Goal: Task Accomplishment & Management: Manage account settings

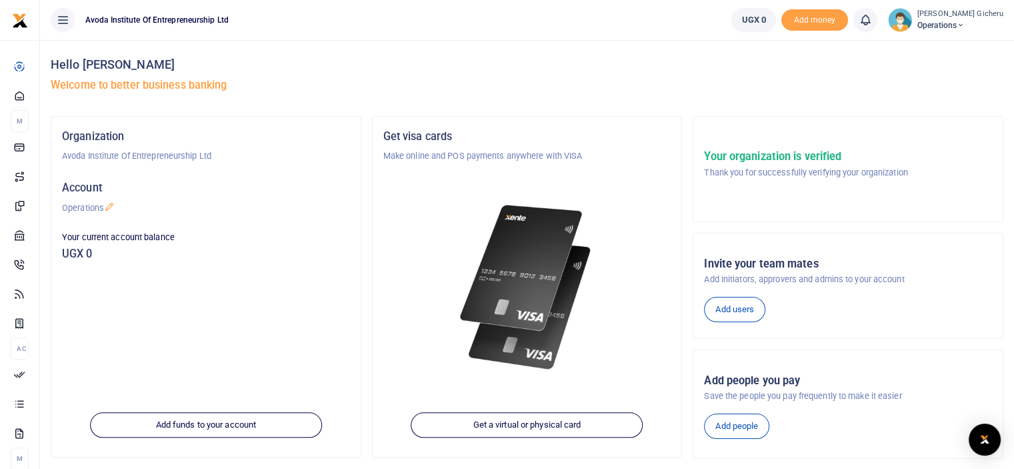
click at [944, 26] on span "Operations" at bounding box center [961, 25] width 86 height 12
click at [932, 95] on link "Applications" at bounding box center [934, 97] width 117 height 19
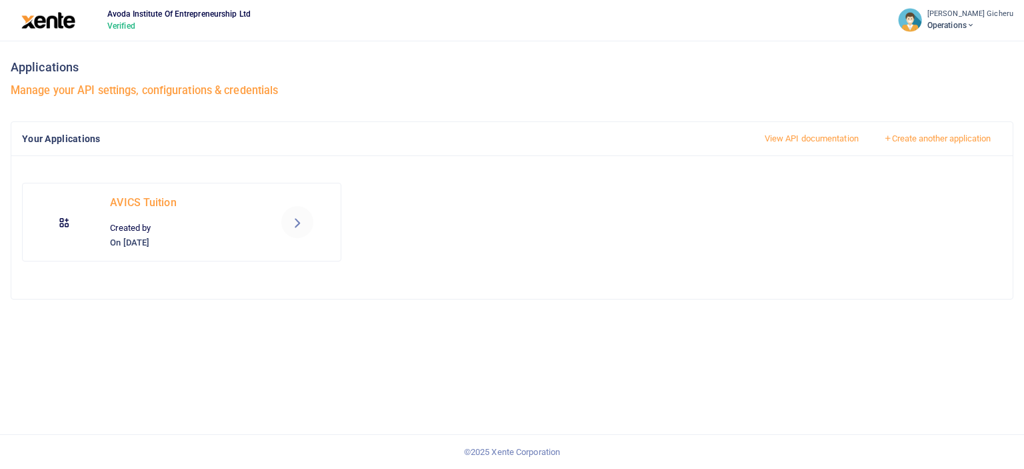
click at [295, 224] on icon at bounding box center [297, 222] width 16 height 16
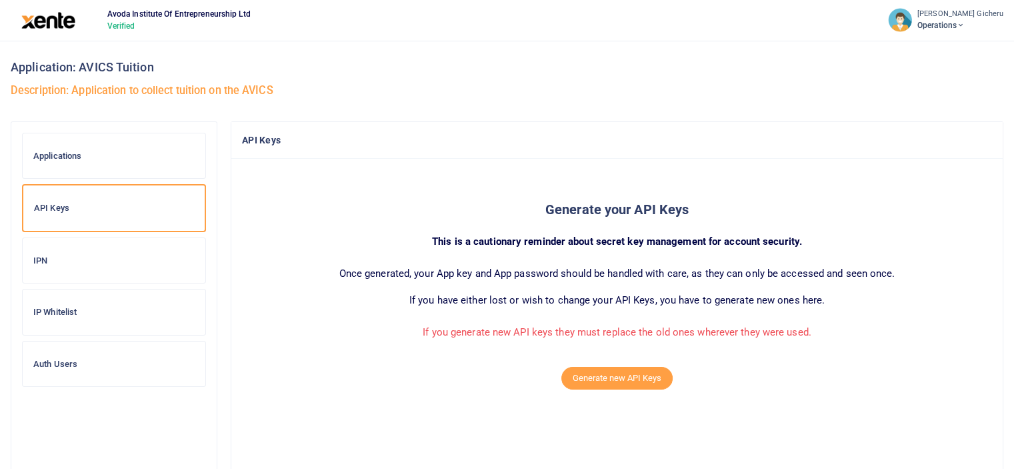
click at [67, 310] on h6 "IP Whitelist" at bounding box center [113, 312] width 161 height 11
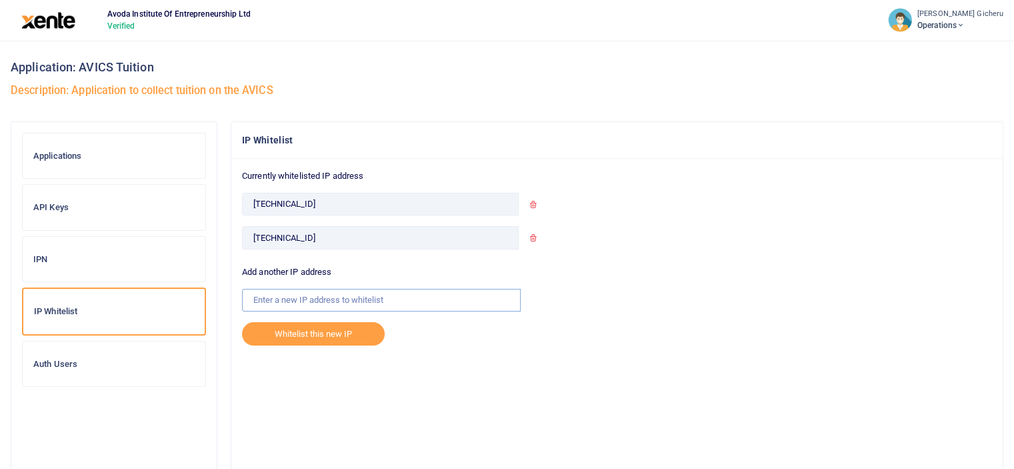
click at [317, 295] on input "text" at bounding box center [381, 300] width 279 height 23
paste input "[TECHNICAL_ID]"
type input "[TECHNICAL_ID]"
click at [325, 335] on button "Whitelist this new IP" at bounding box center [313, 333] width 143 height 23
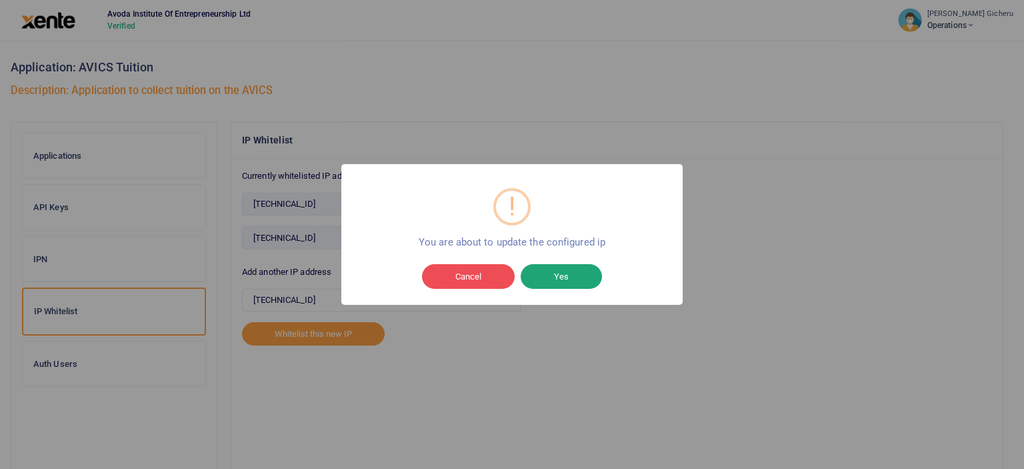
click at [547, 274] on button "Yes" at bounding box center [561, 276] width 81 height 25
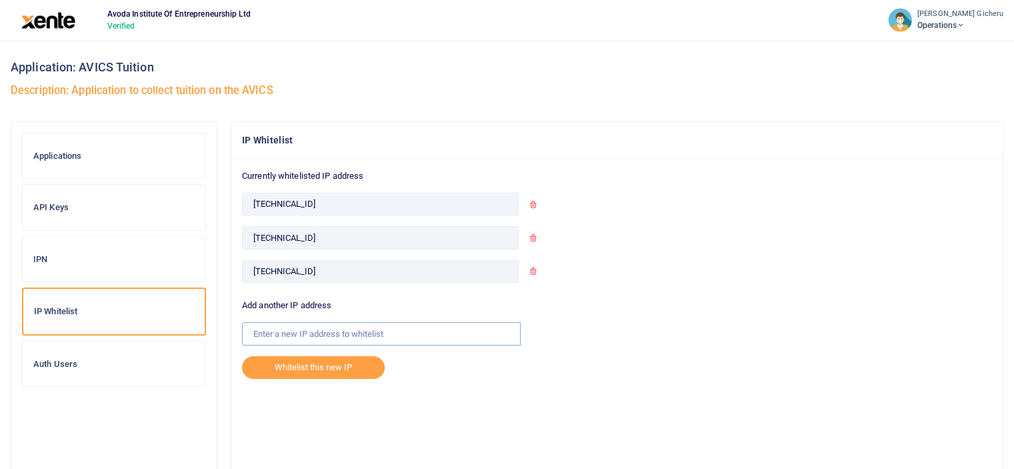
click at [391, 331] on input "text" at bounding box center [381, 333] width 279 height 23
paste input "[TECHNICAL_ID]"
type input "[TECHNICAL_ID]"
click at [312, 363] on button "Whitelist this new IP" at bounding box center [313, 367] width 143 height 23
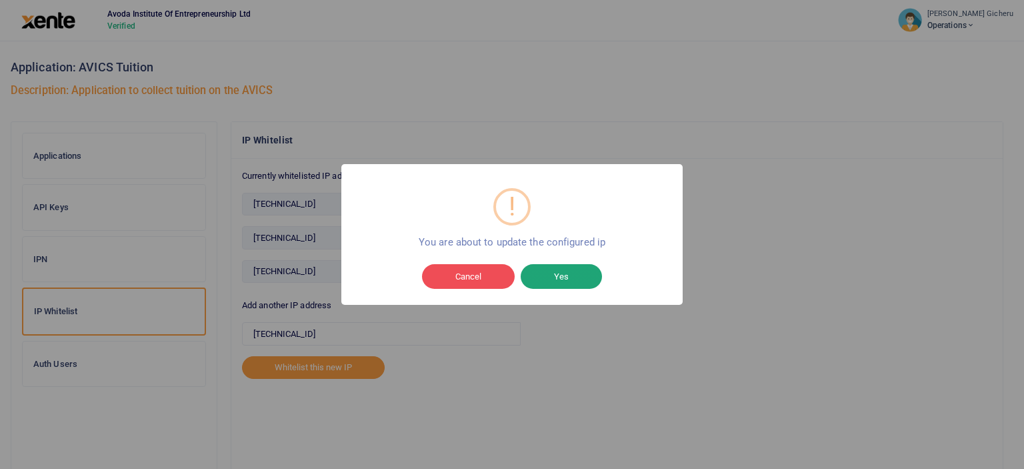
click at [551, 275] on button "Yes" at bounding box center [561, 276] width 81 height 25
